Goal: Find specific page/section: Find specific page/section

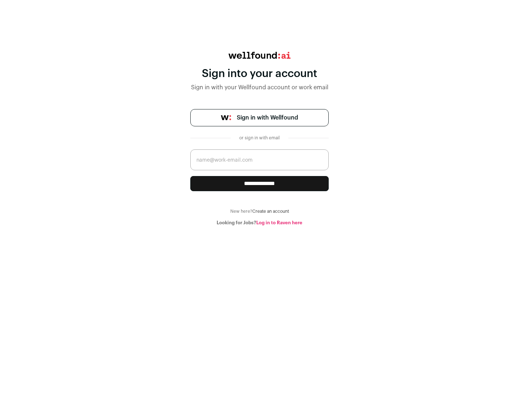
click at [267, 118] on span "Sign in with Wellfound" at bounding box center [267, 117] width 61 height 9
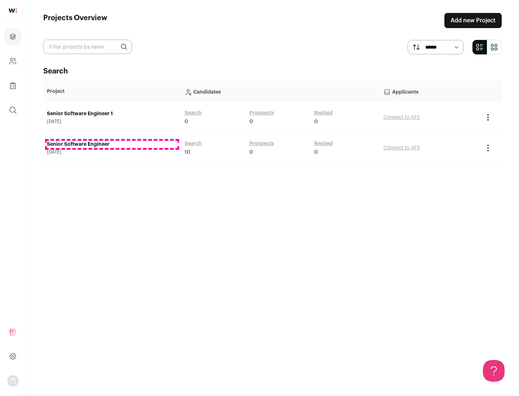
click at [112, 144] on link "Senior Software Engineer" at bounding box center [112, 144] width 130 height 7
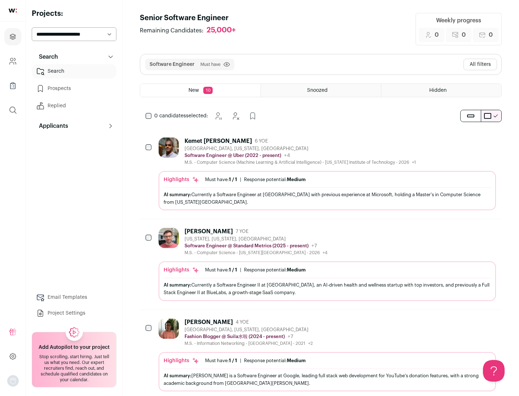
click at [321, 174] on div "Highlights Must have: 1 / 1 How many must haves have been fulfilled? | Response…" at bounding box center [326, 190] width 337 height 39
